Goal: Task Accomplishment & Management: Use online tool/utility

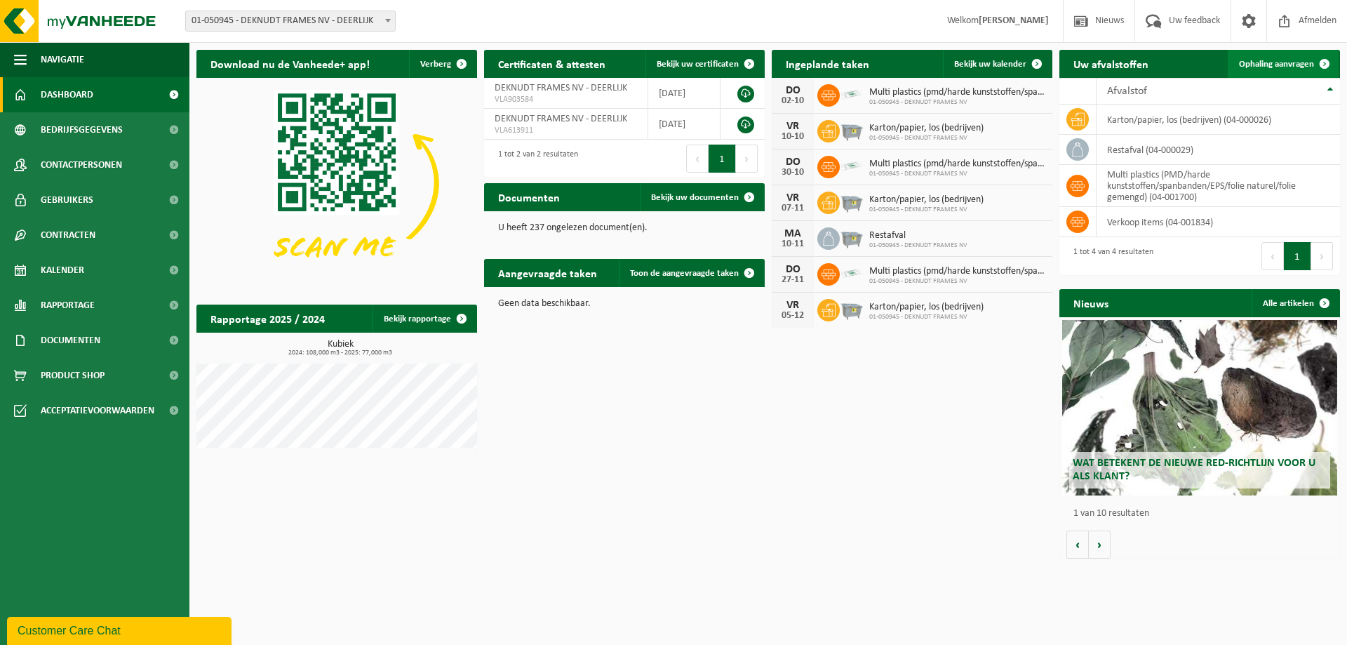
click at [1244, 62] on span "Ophaling aanvragen" at bounding box center [1276, 64] width 75 height 9
